Goal: Transaction & Acquisition: Purchase product/service

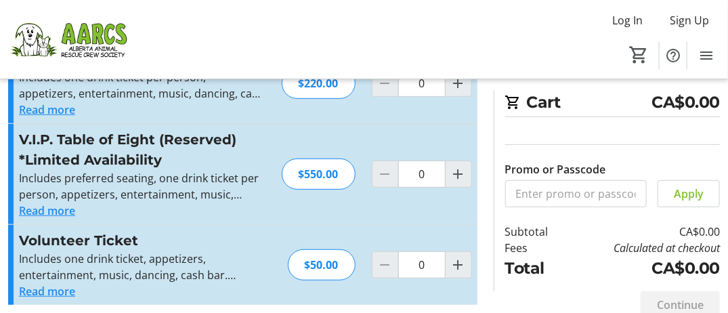
scroll to position [156, 0]
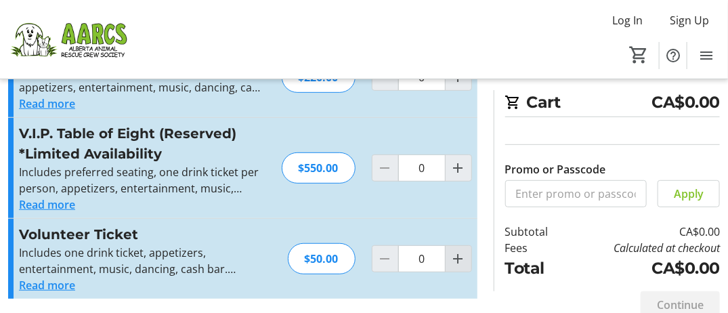
click at [461, 255] on mat-icon "Increment by one" at bounding box center [458, 259] width 16 height 16
type input "2"
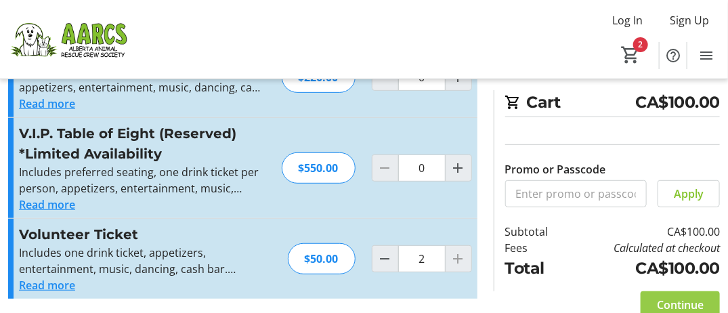
click at [667, 303] on span "Continue" at bounding box center [680, 305] width 47 height 16
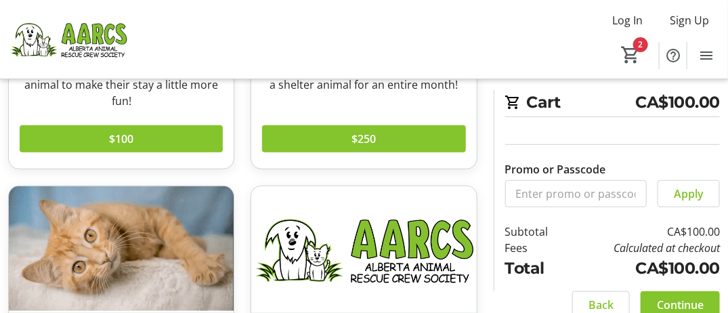
scroll to position [271, 0]
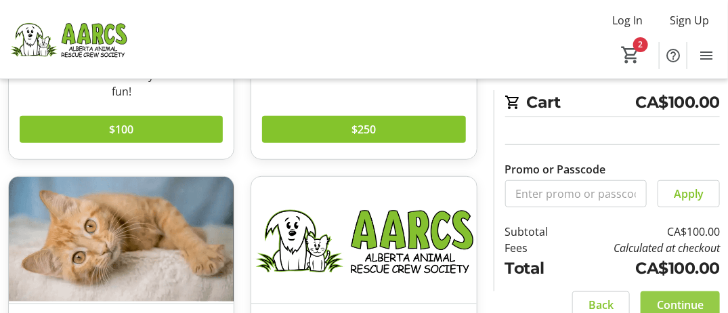
click at [672, 303] on span "Continue" at bounding box center [680, 305] width 47 height 16
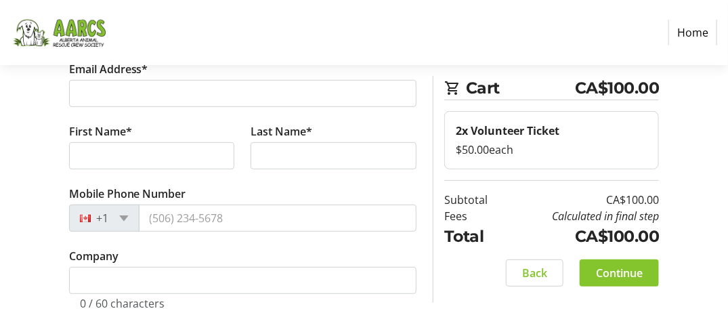
scroll to position [135, 0]
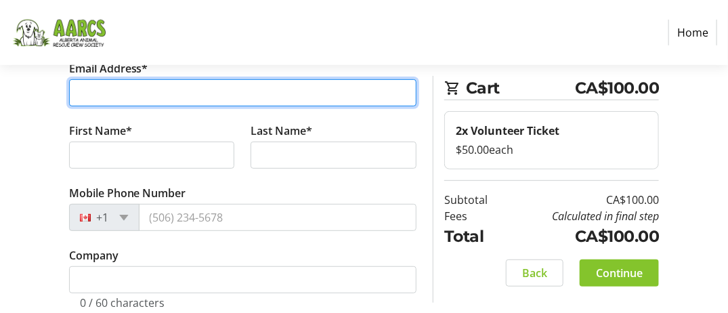
click at [91, 85] on input "Email Address*" at bounding box center [243, 92] width 348 height 27
type input "[PERSON_NAME][EMAIL_ADDRESS][DOMAIN_NAME]"
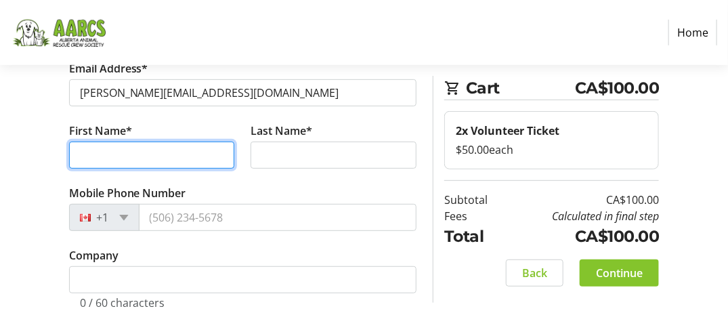
type input "[PERSON_NAME]"
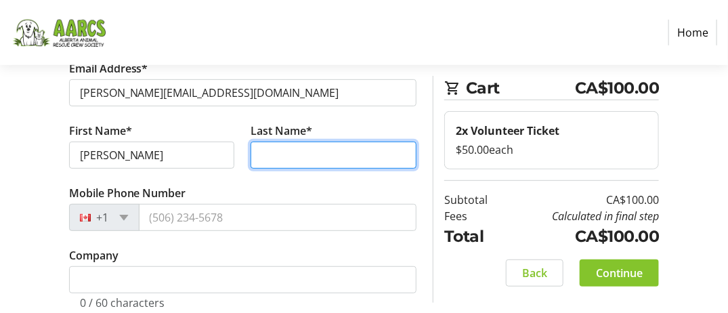
type input "[PERSON_NAME]"
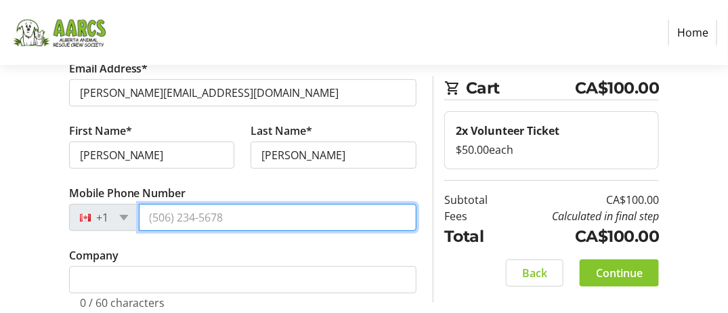
type input "[PHONE_NUMBER]"
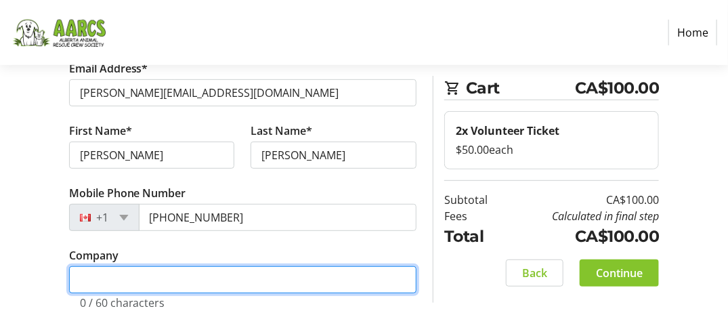
type input "The IVR [DOMAIN_NAME]"
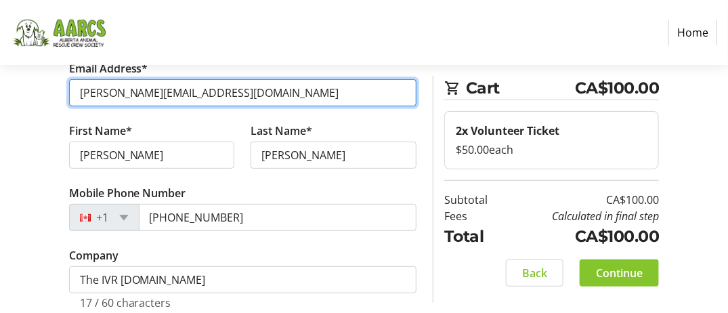
scroll to position [196, 0]
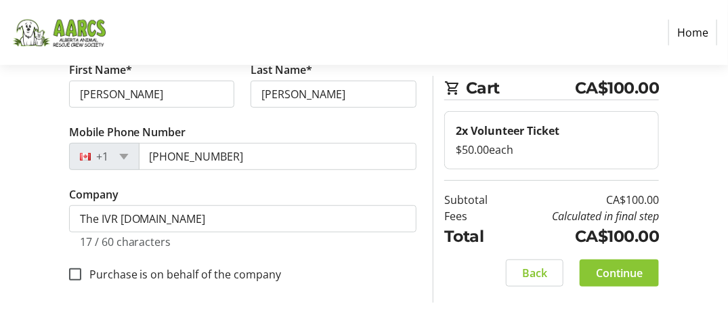
click at [623, 266] on span "Continue" at bounding box center [619, 273] width 47 height 16
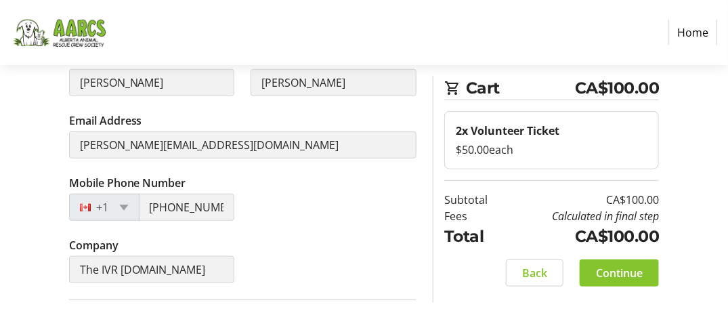
scroll to position [203, 0]
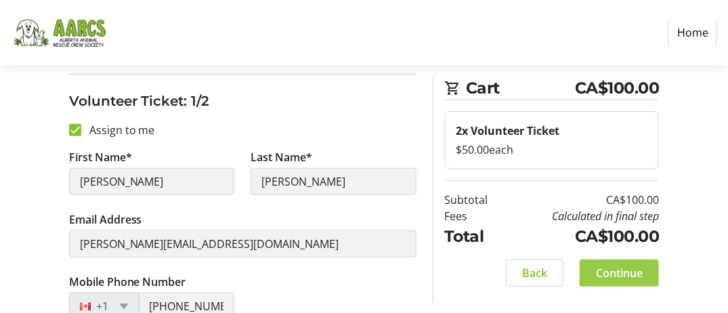
click at [626, 283] on span at bounding box center [619, 273] width 79 height 33
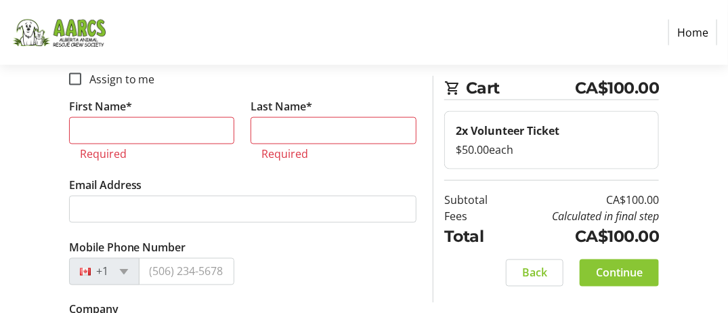
scroll to position [588, 0]
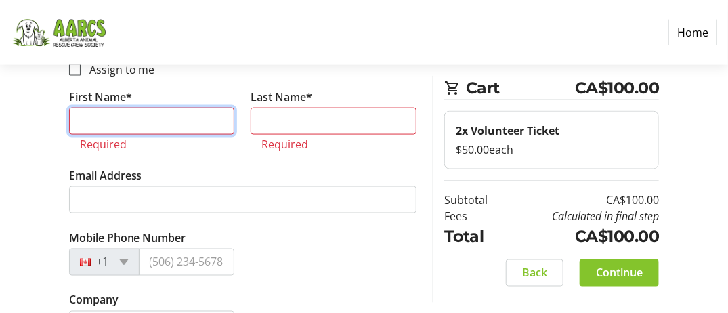
click at [79, 117] on input "First Name*" at bounding box center [152, 121] width 166 height 27
type input "[PERSON_NAME]"
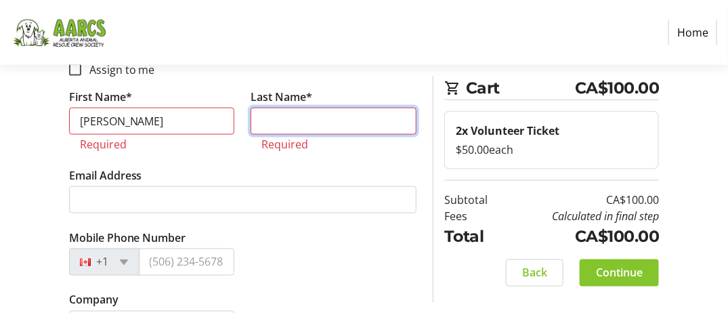
type input "[PERSON_NAME]"
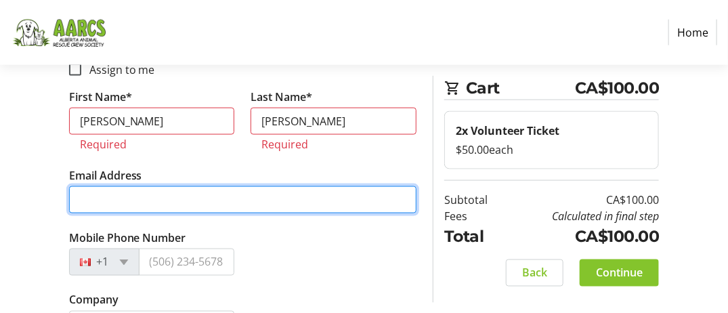
type input "[PERSON_NAME][EMAIL_ADDRESS][DOMAIN_NAME]"
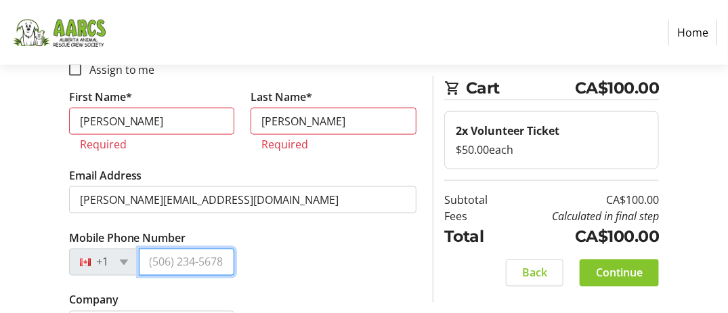
type input "[PHONE_NUMBER]"
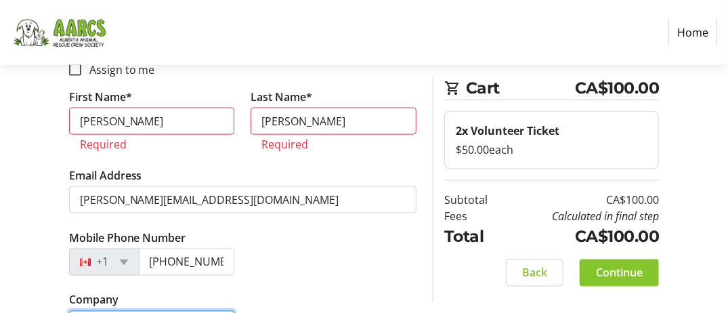
type input "The IVR [DOMAIN_NAME]"
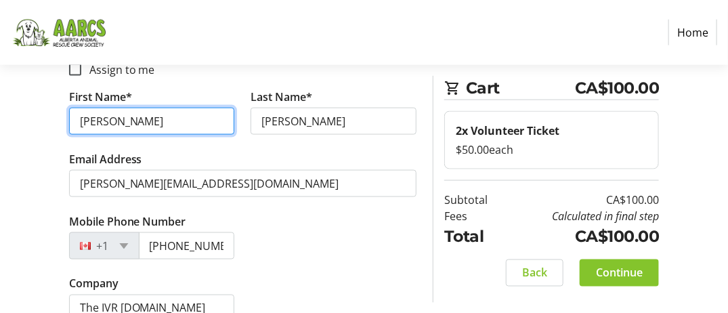
scroll to position [609, 0]
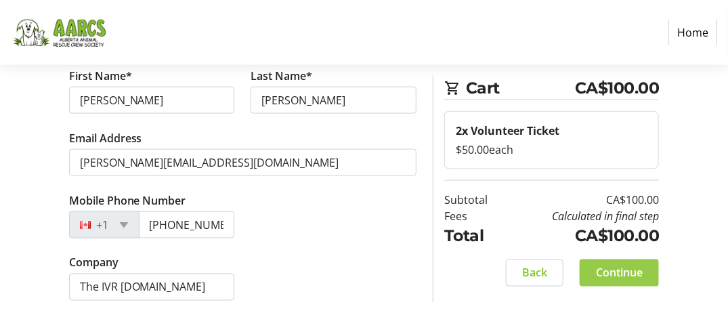
click at [626, 267] on span "Continue" at bounding box center [619, 273] width 47 height 16
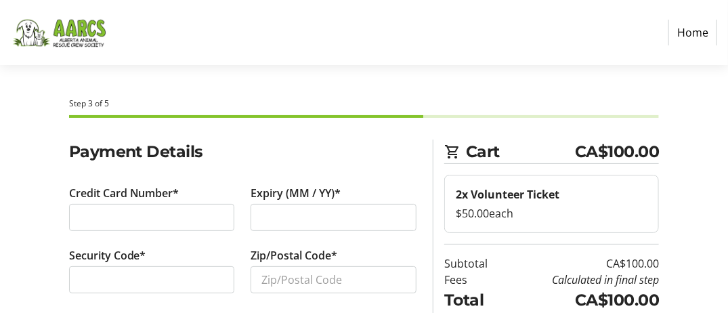
scroll to position [73, 0]
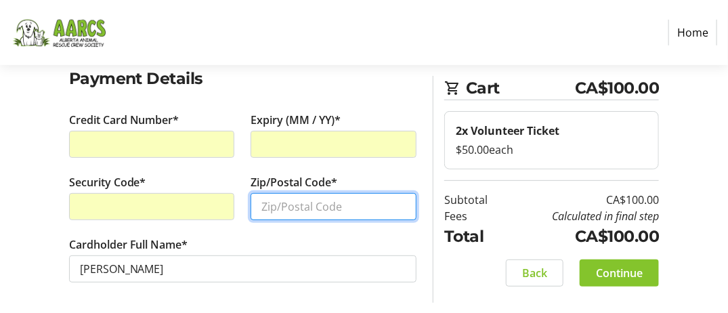
click at [274, 204] on input "Zip/Postal Code*" at bounding box center [334, 206] width 166 height 27
type input "T3H 3M9"
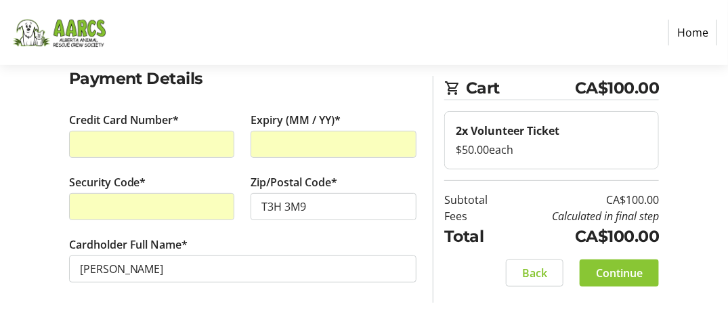
click at [630, 267] on span "Continue" at bounding box center [619, 273] width 47 height 16
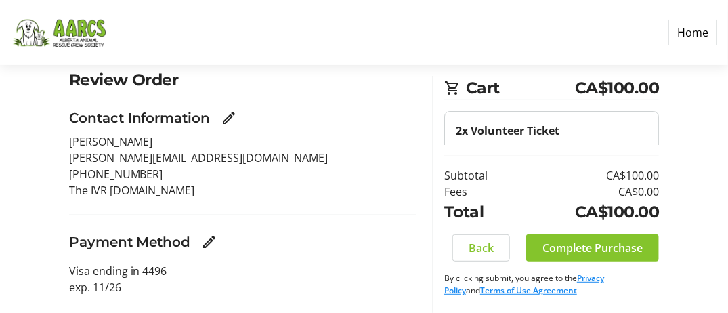
scroll to position [103, 0]
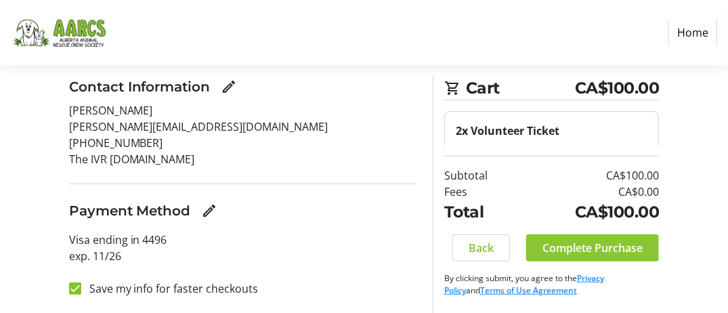
click at [623, 243] on span "Complete Purchase" at bounding box center [593, 248] width 100 height 16
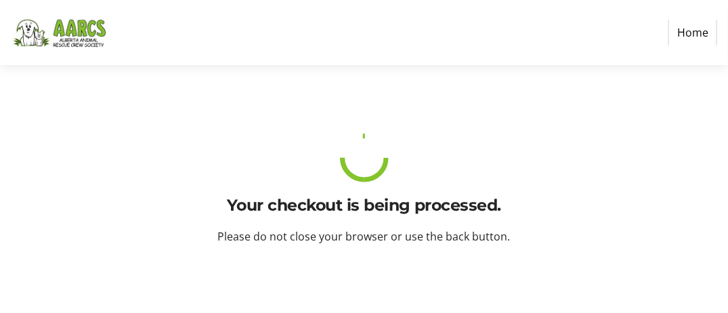
scroll to position [0, 0]
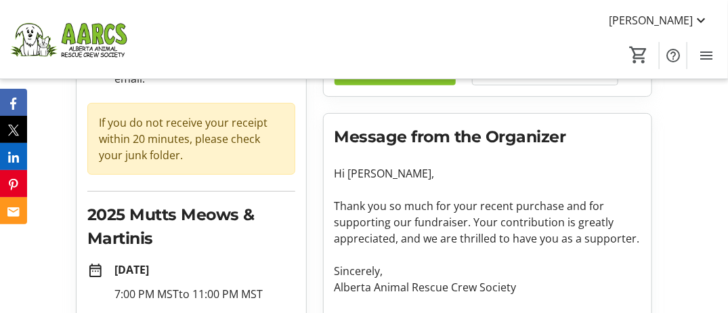
scroll to position [135, 0]
